Goal: Transaction & Acquisition: Download file/media

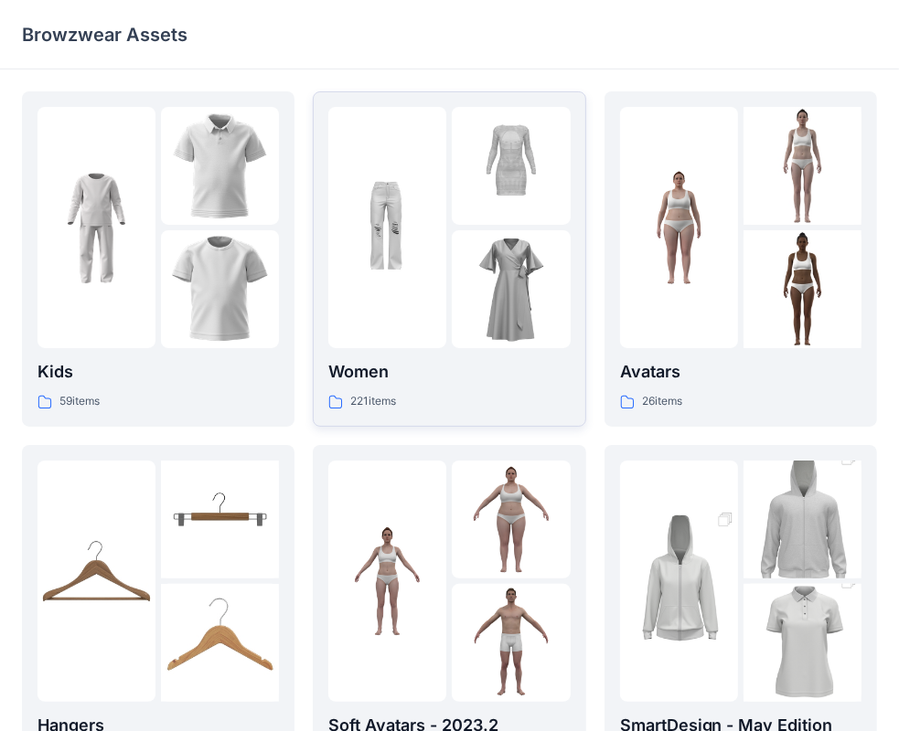
click at [536, 374] on p "Women" at bounding box center [448, 372] width 241 height 26
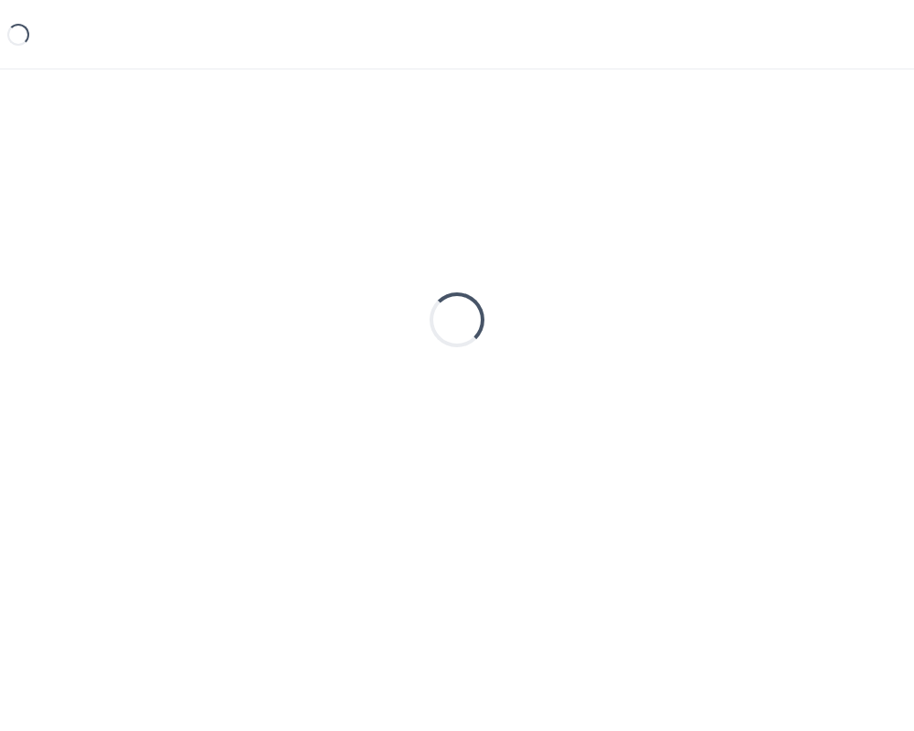
click at [536, 374] on div "Loading..." at bounding box center [457, 319] width 870 height 457
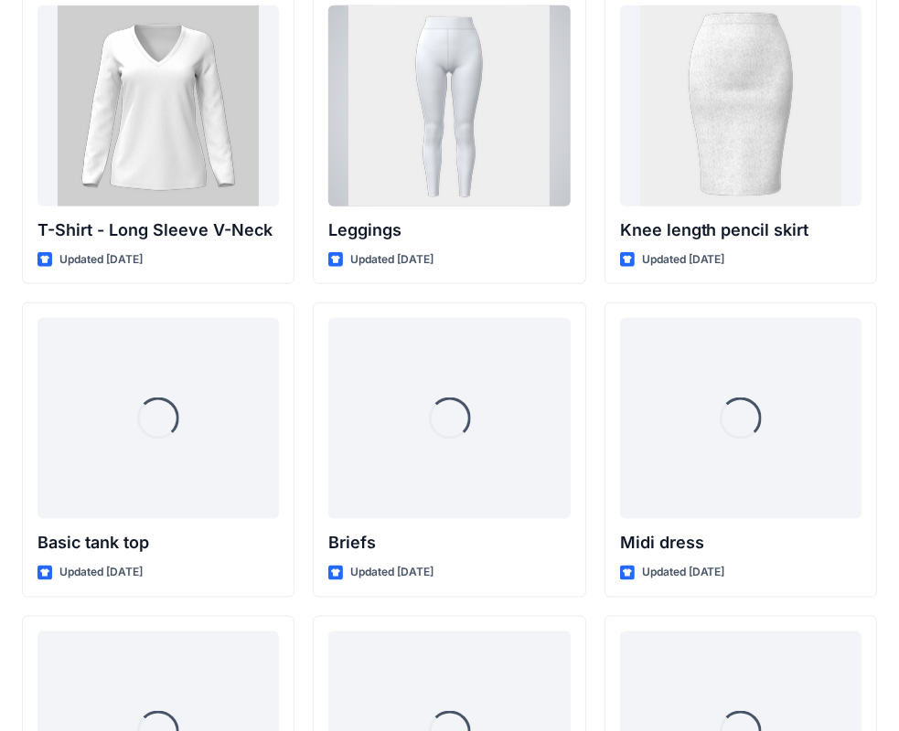
scroll to position [14829, 0]
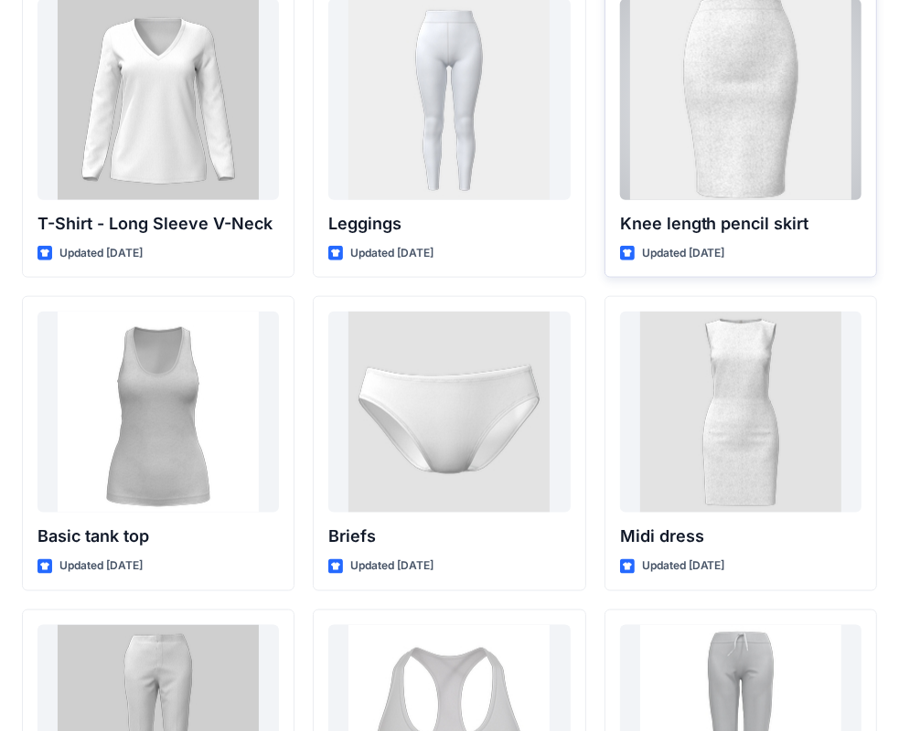
click at [796, 122] on div at bounding box center [740, 99] width 241 height 201
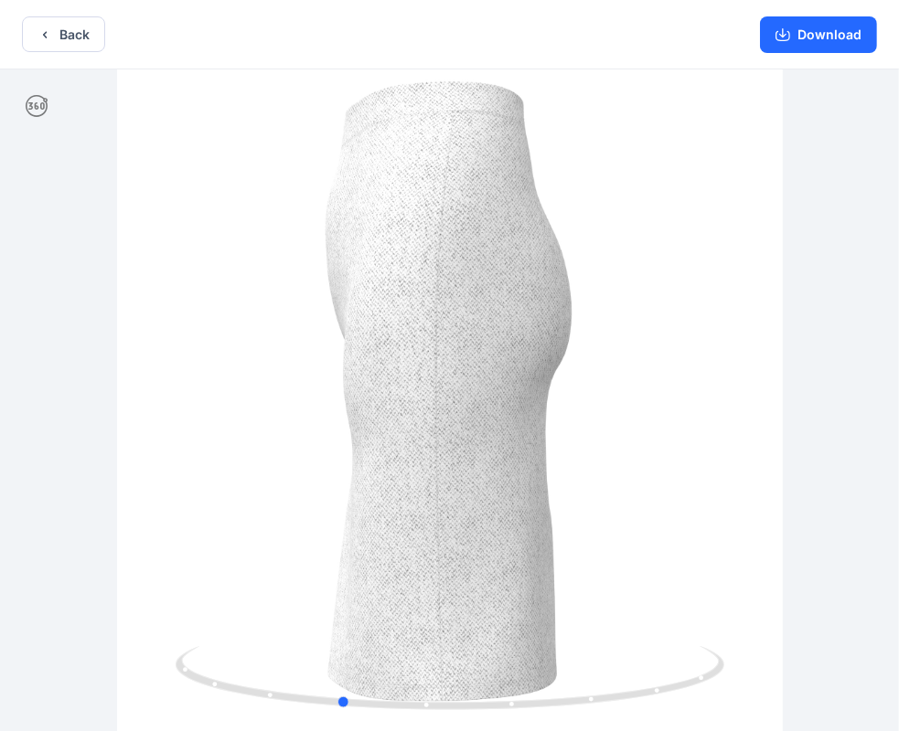
drag, startPoint x: 688, startPoint y: 683, endPoint x: 560, endPoint y: 549, distance: 185.6
click at [566, 631] on div at bounding box center [449, 402] width 899 height 666
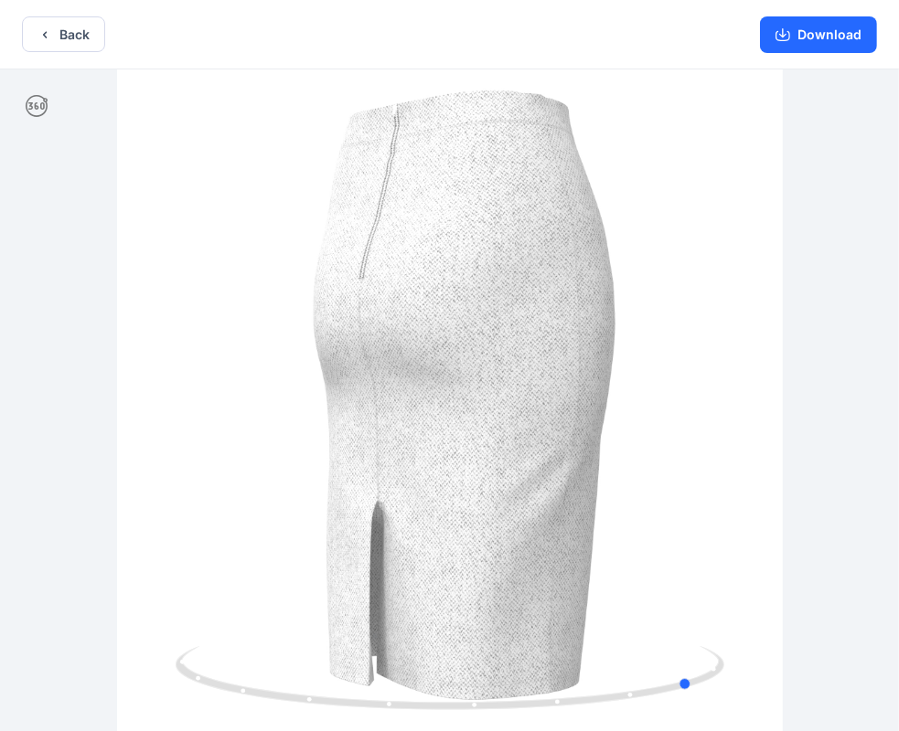
drag, startPoint x: 658, startPoint y: 686, endPoint x: 700, endPoint y: 443, distance: 245.9
click at [899, 556] on html "Back Download Version History" at bounding box center [449, 367] width 899 height 735
click at [101, 46] on button "Back" at bounding box center [63, 34] width 83 height 36
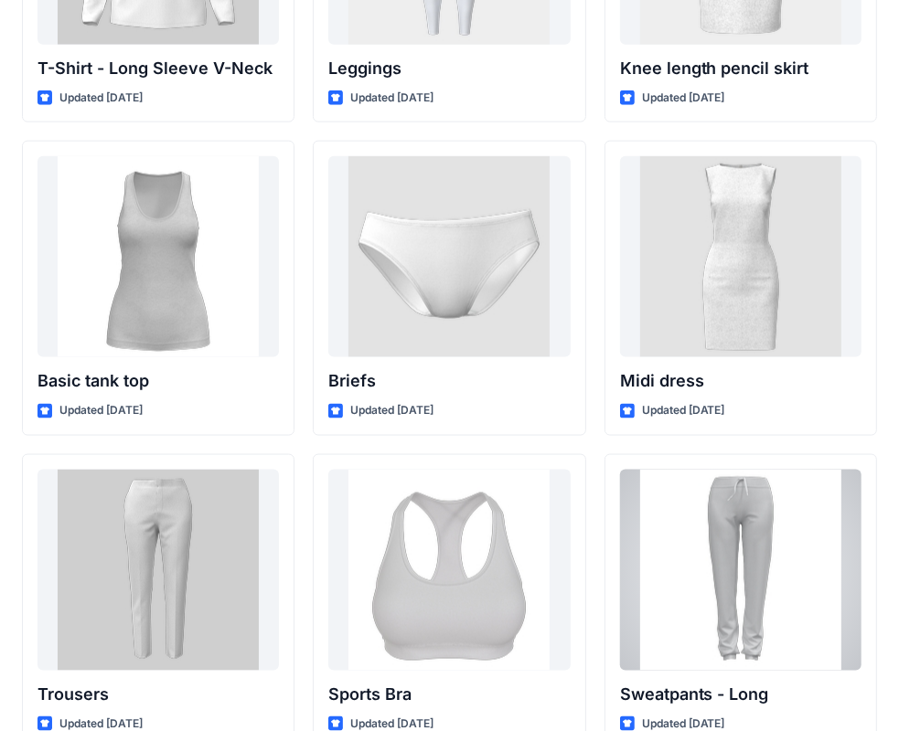
scroll to position [14893, 0]
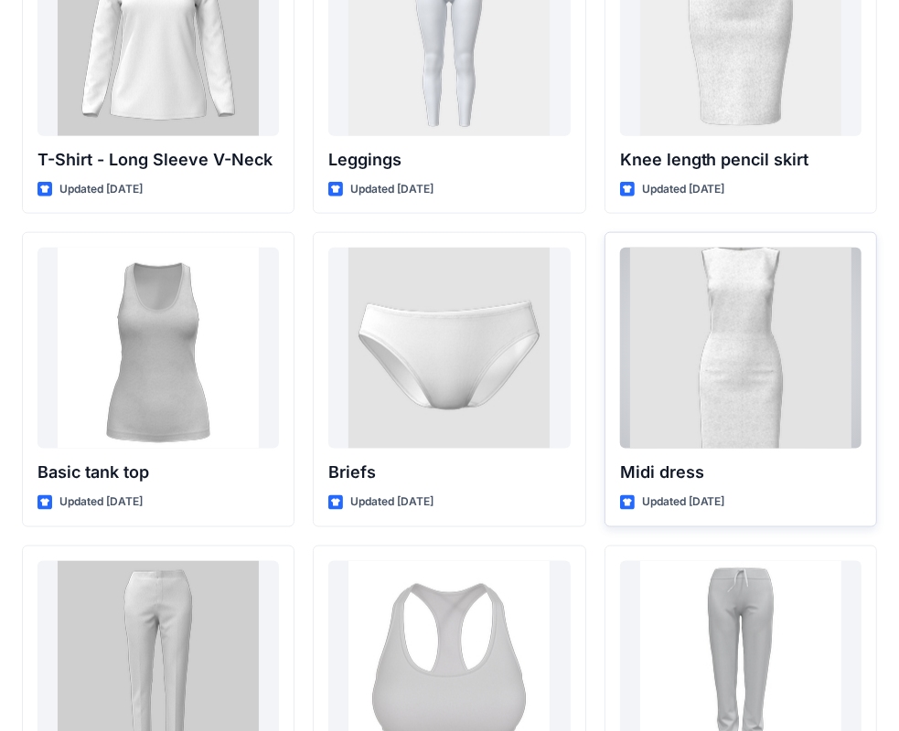
click at [760, 318] on div at bounding box center [740, 348] width 241 height 201
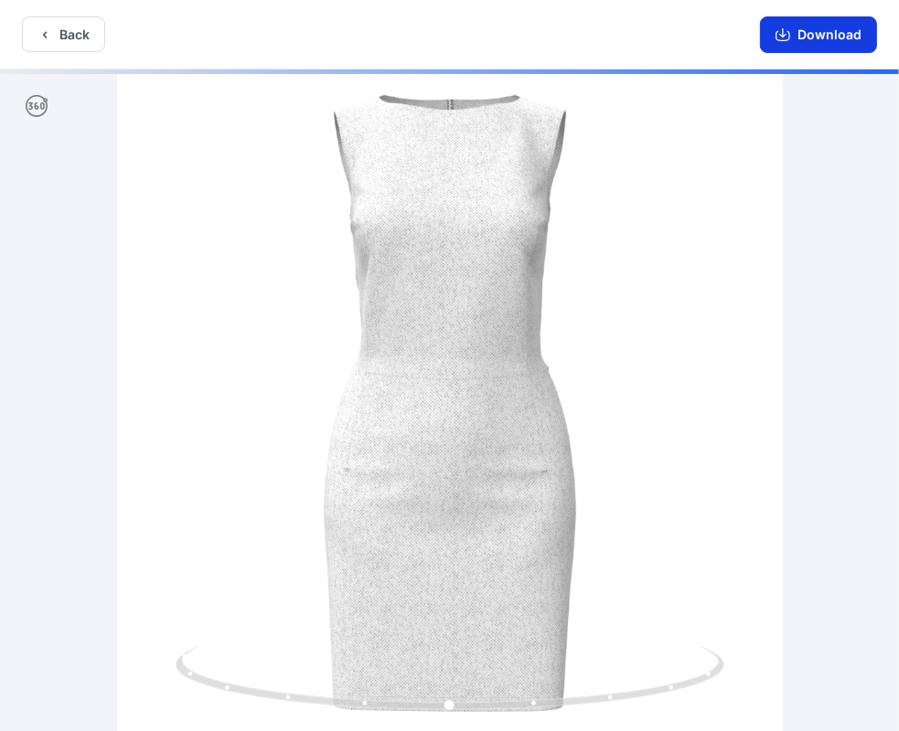
click at [817, 44] on button "Download" at bounding box center [818, 34] width 117 height 37
